Goal: Task Accomplishment & Management: Use online tool/utility

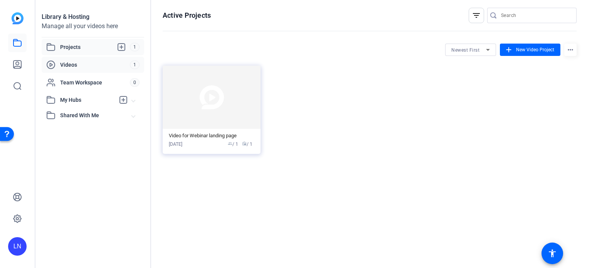
click at [68, 62] on span "Videos" at bounding box center [95, 65] width 70 height 8
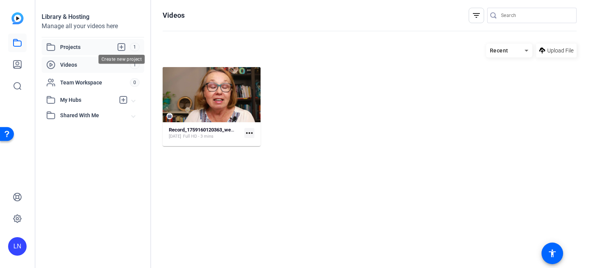
click at [122, 45] on icon at bounding box center [121, 46] width 9 height 9
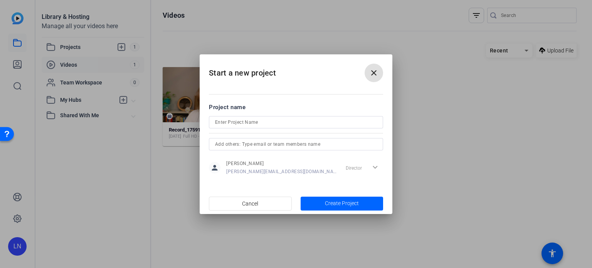
click at [231, 121] on input at bounding box center [296, 122] width 162 height 9
type input "3 AM Work Spiral"
click at [229, 143] on input "text" at bounding box center [296, 144] width 162 height 9
click at [290, 145] on input "[EMAIL_ADDRESS][PERSON_NAME][DOMAIN_NAME]; [EMAIL_ADDRESS][DOMAIN_NAME]" at bounding box center [296, 144] width 162 height 9
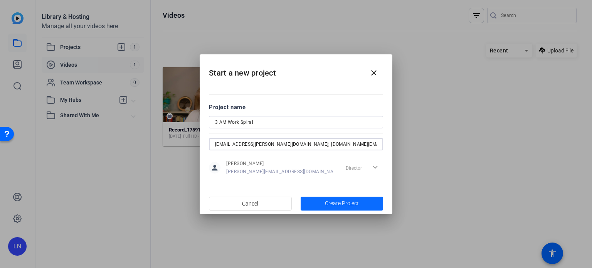
type input "[EMAIL_ADDRESS][PERSON_NAME][DOMAIN_NAME]; [DOMAIN_NAME][EMAIL_ADDRESS][DOMAIN_…"
click at [345, 200] on span "Create Project" at bounding box center [342, 203] width 34 height 8
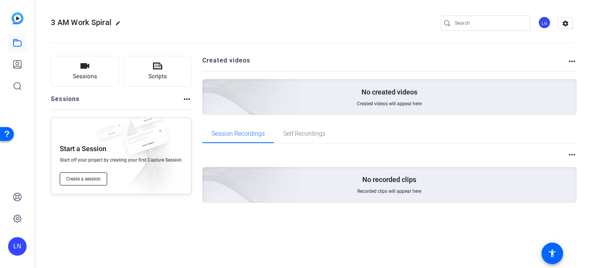
click at [79, 178] on span "Create a session" at bounding box center [83, 179] width 34 height 6
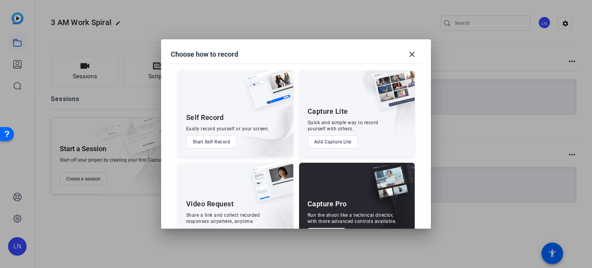
click at [210, 140] on button "Start Self Record" at bounding box center [211, 141] width 51 height 13
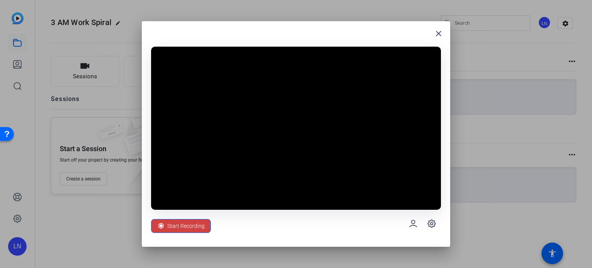
click at [183, 222] on span "Start Recording" at bounding box center [185, 226] width 37 height 15
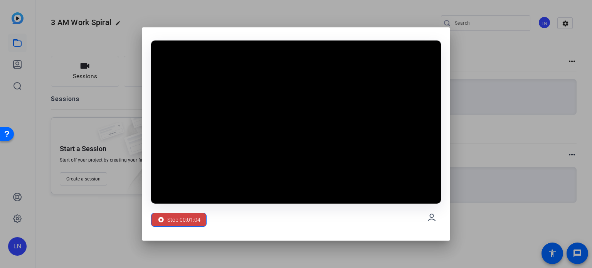
click at [484, 158] on div at bounding box center [296, 134] width 592 height 268
click at [177, 216] on span "Stop 00:01:06" at bounding box center [183, 219] width 33 height 15
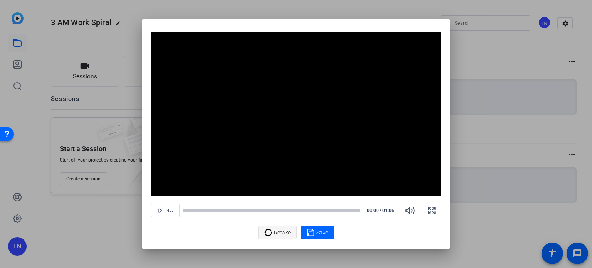
click at [275, 231] on span "Retake" at bounding box center [282, 232] width 17 height 15
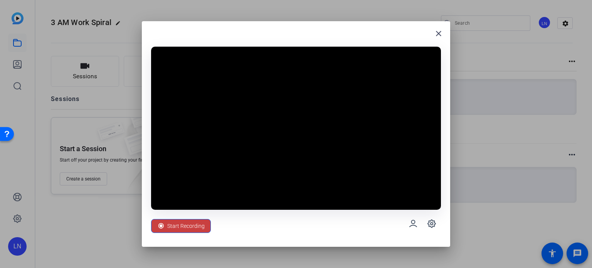
click at [180, 227] on span "Start Recording" at bounding box center [185, 226] width 37 height 15
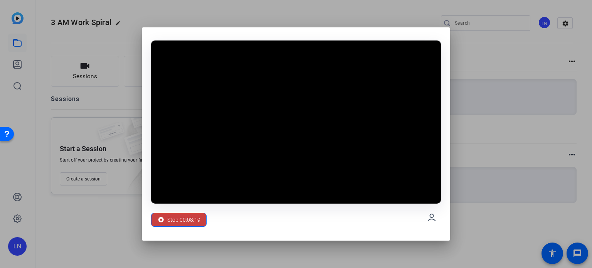
drag, startPoint x: 184, startPoint y: 219, endPoint x: 192, endPoint y: 222, distance: 8.8
click at [184, 219] on span "Stop 00:08:19" at bounding box center [183, 219] width 33 height 15
click at [177, 219] on span "Stop 00:08:22" at bounding box center [183, 219] width 33 height 15
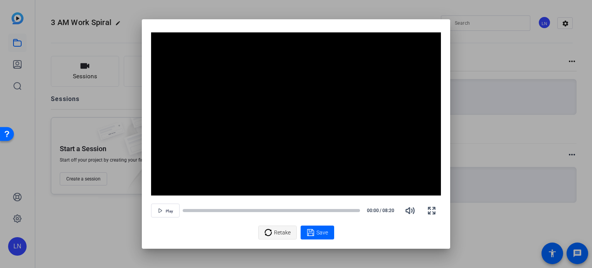
click at [275, 232] on span "Retake" at bounding box center [282, 232] width 17 height 15
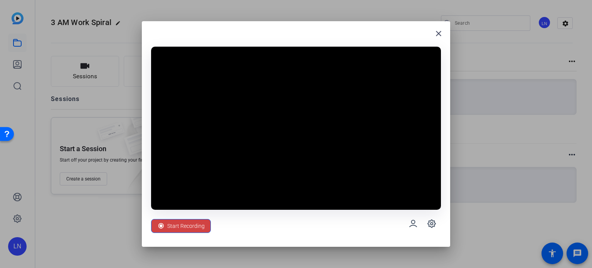
click at [505, 128] on div at bounding box center [296, 134] width 592 height 268
click at [429, 221] on icon at bounding box center [432, 224] width 8 height 8
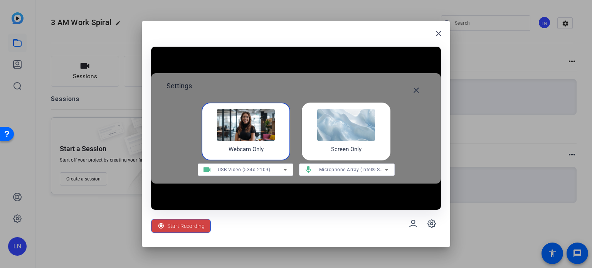
click at [359, 166] on div "Microphone Array (Intel® Smart Sound Technology for Digital Microphones)" at bounding box center [352, 170] width 66 height 10
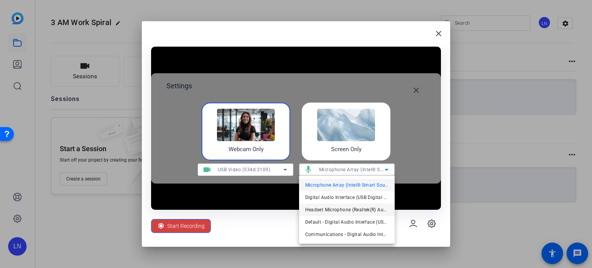
click at [345, 207] on span "Headset Microphone (Realtek(R) Audio)" at bounding box center [346, 209] width 83 height 9
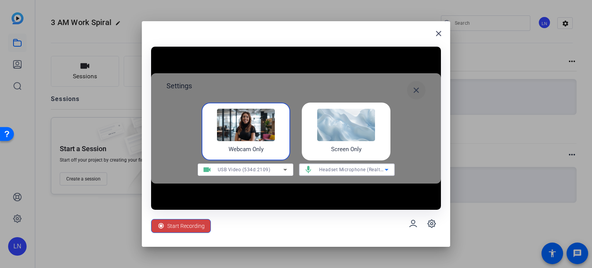
click at [416, 89] on mat-icon "close" at bounding box center [416, 90] width 9 height 9
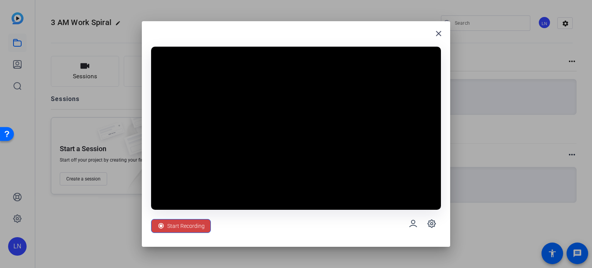
click at [304, 192] on video at bounding box center [296, 128] width 290 height 163
click at [185, 224] on span "Start Recording" at bounding box center [185, 226] width 37 height 15
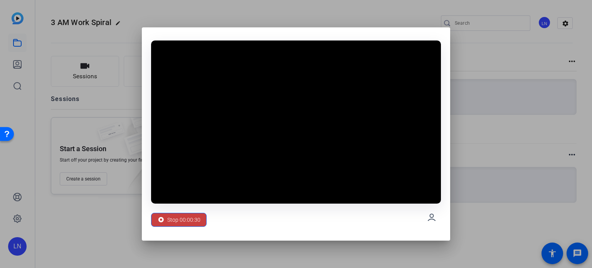
click at [179, 218] on span "Stop 00:00:30" at bounding box center [183, 219] width 33 height 15
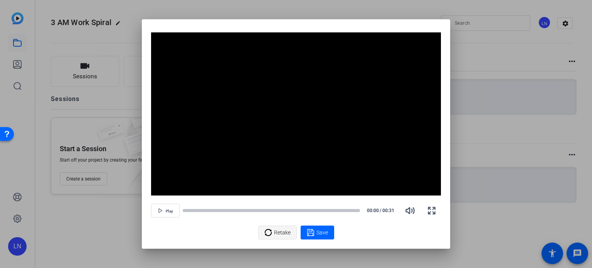
click at [280, 230] on span "Retake" at bounding box center [282, 232] width 17 height 15
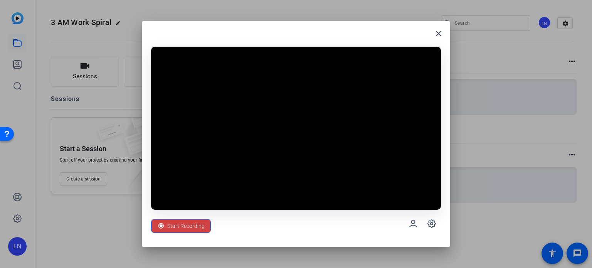
click at [286, 121] on video at bounding box center [296, 128] width 290 height 163
click at [187, 228] on span "Start Recording" at bounding box center [185, 226] width 37 height 15
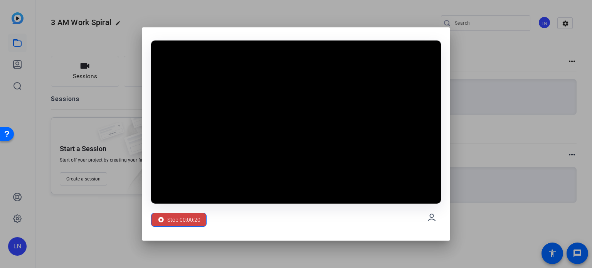
click at [519, 212] on div at bounding box center [296, 134] width 592 height 268
click at [175, 217] on span "Stop 00:00:25" at bounding box center [183, 219] width 33 height 15
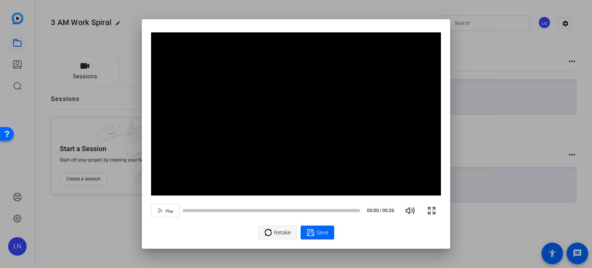
click at [279, 235] on span "Retake" at bounding box center [282, 232] width 17 height 15
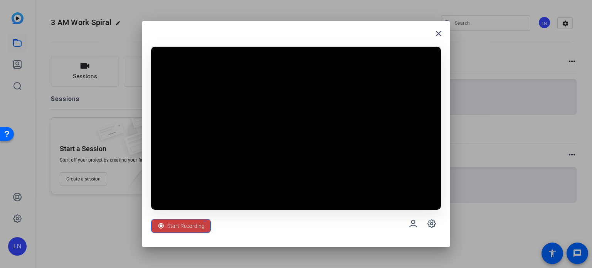
click at [190, 225] on span "Start Recording" at bounding box center [185, 226] width 37 height 15
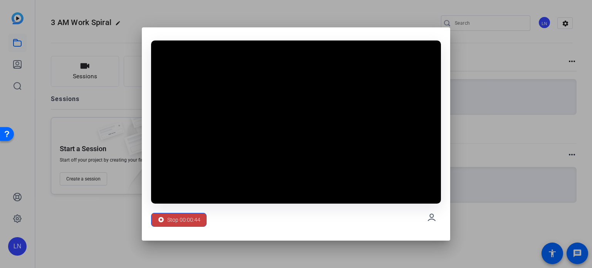
click at [187, 220] on span "Stop 00:00:44" at bounding box center [183, 219] width 33 height 15
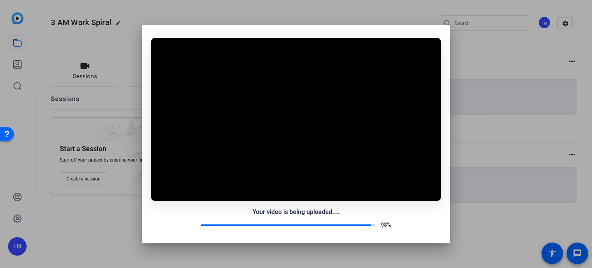
click at [187, 219] on div "Your video is being uploaded.... 98%" at bounding box center [296, 218] width 290 height 22
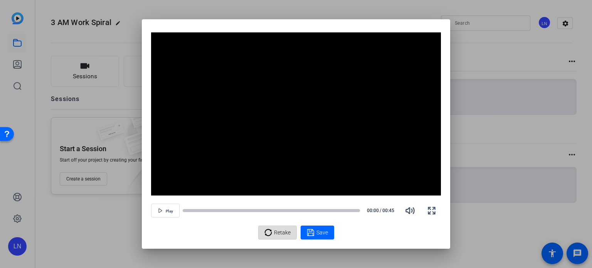
click at [284, 233] on span "Retake" at bounding box center [282, 232] width 17 height 15
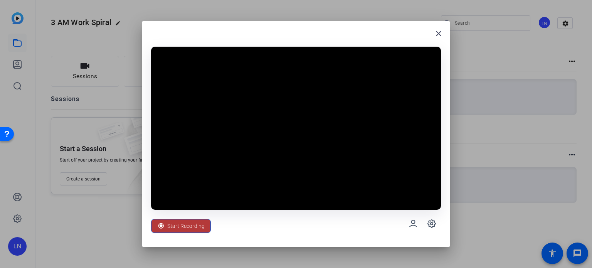
click at [187, 226] on span "Start Recording" at bounding box center [185, 226] width 37 height 15
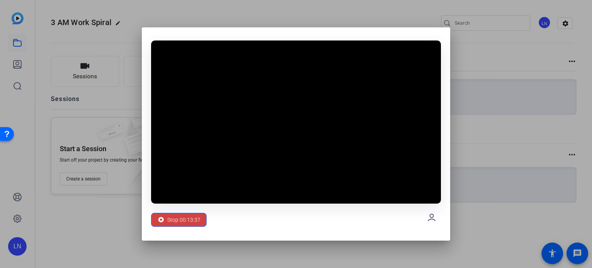
drag, startPoint x: 182, startPoint y: 220, endPoint x: 196, endPoint y: 230, distance: 17.0
click at [182, 220] on span "Stop 00:13:37" at bounding box center [183, 219] width 33 height 15
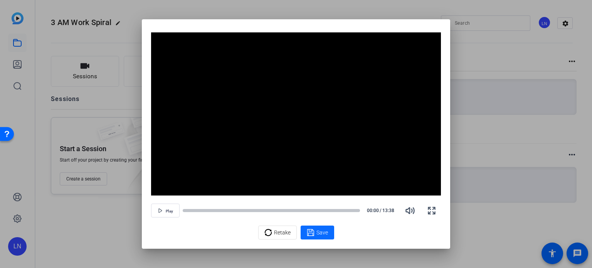
click at [320, 231] on span "Save" at bounding box center [323, 233] width 12 height 8
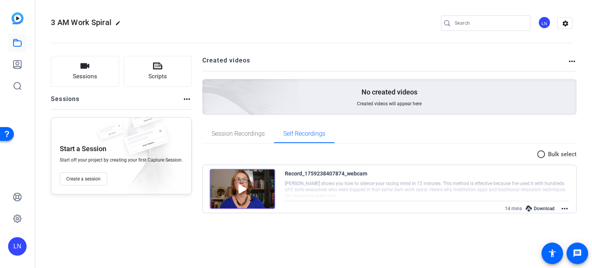
click at [542, 205] on div "Download" at bounding box center [540, 209] width 37 height 10
click at [546, 207] on div "Download" at bounding box center [540, 209] width 37 height 10
click at [87, 179] on span "Create a session" at bounding box center [83, 179] width 34 height 6
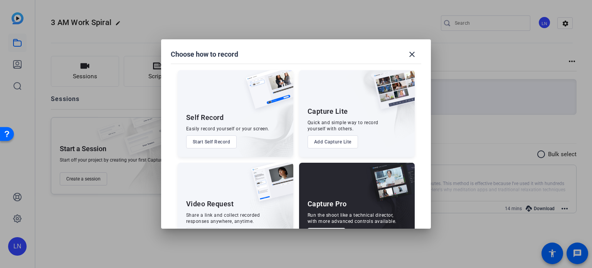
click at [197, 141] on button "Start Self Record" at bounding box center [211, 141] width 51 height 13
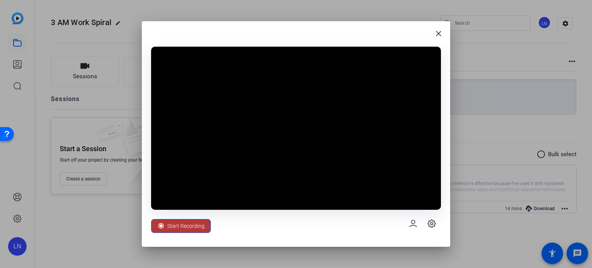
click at [182, 224] on span "Start Recording" at bounding box center [185, 226] width 37 height 15
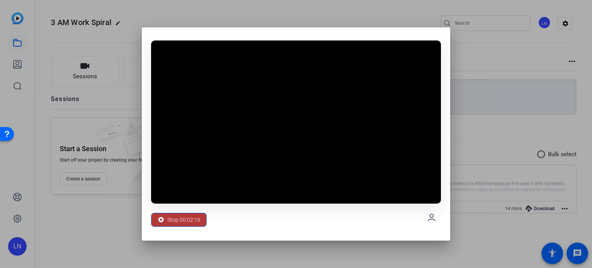
click at [182, 219] on span "Stop 00:02:16" at bounding box center [183, 219] width 33 height 15
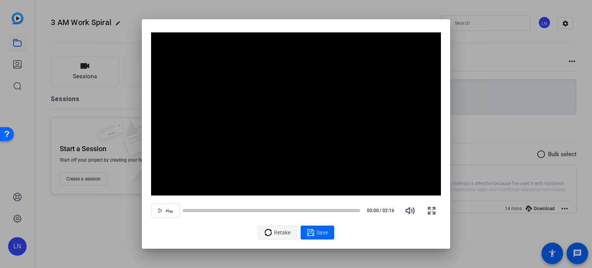
click at [277, 232] on span "Retake" at bounding box center [282, 232] width 17 height 15
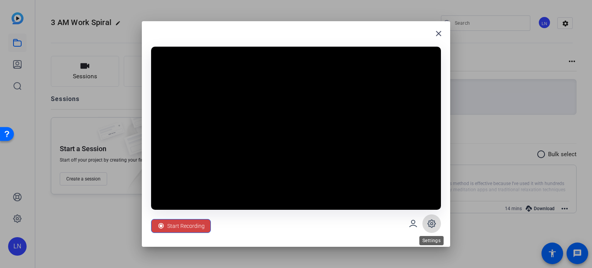
click at [430, 223] on icon at bounding box center [431, 223] width 9 height 9
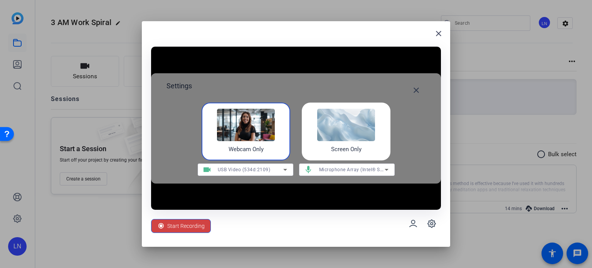
click at [344, 169] on span "Microphone Array (Intel® Smart Sound Technology for Digital Microphones)" at bounding box center [404, 169] width 171 height 6
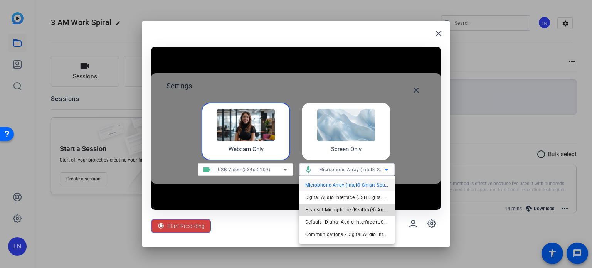
click at [340, 206] on span "Headset Microphone (Realtek(R) Audio)" at bounding box center [346, 209] width 83 height 9
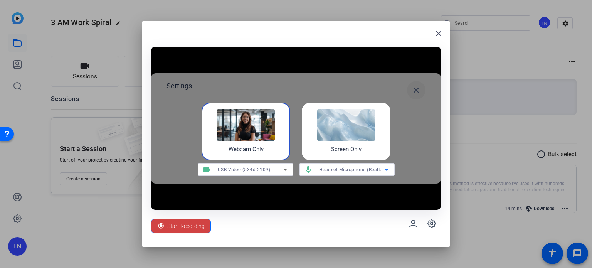
click at [416, 89] on mat-icon "close" at bounding box center [416, 90] width 9 height 9
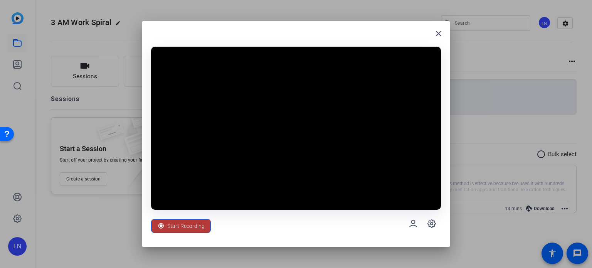
click at [176, 226] on span "Start Recording" at bounding box center [185, 226] width 37 height 15
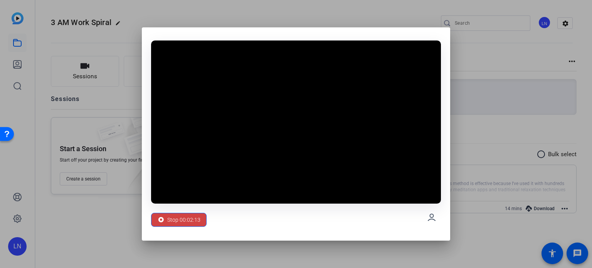
drag, startPoint x: 474, startPoint y: 29, endPoint x: 480, endPoint y: 78, distance: 49.4
click at [478, 41] on div at bounding box center [296, 134] width 592 height 268
click at [182, 219] on span "Stop 00:04:21" at bounding box center [183, 219] width 33 height 15
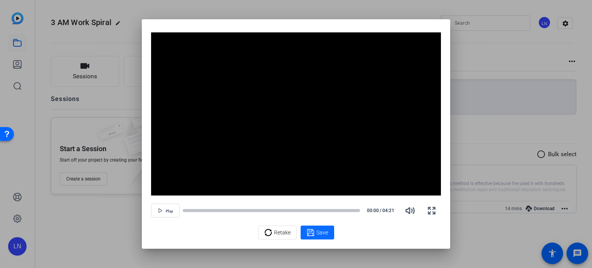
click at [321, 232] on span "Save" at bounding box center [323, 233] width 12 height 8
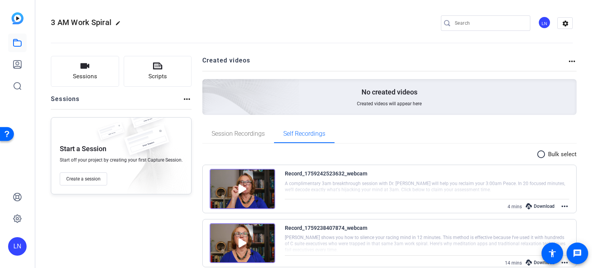
click at [544, 205] on div "Download" at bounding box center [540, 206] width 37 height 10
click at [540, 205] on div "Download" at bounding box center [540, 206] width 37 height 10
click at [540, 204] on div "Download" at bounding box center [540, 206] width 37 height 10
